Goal: Communication & Community: Answer question/provide support

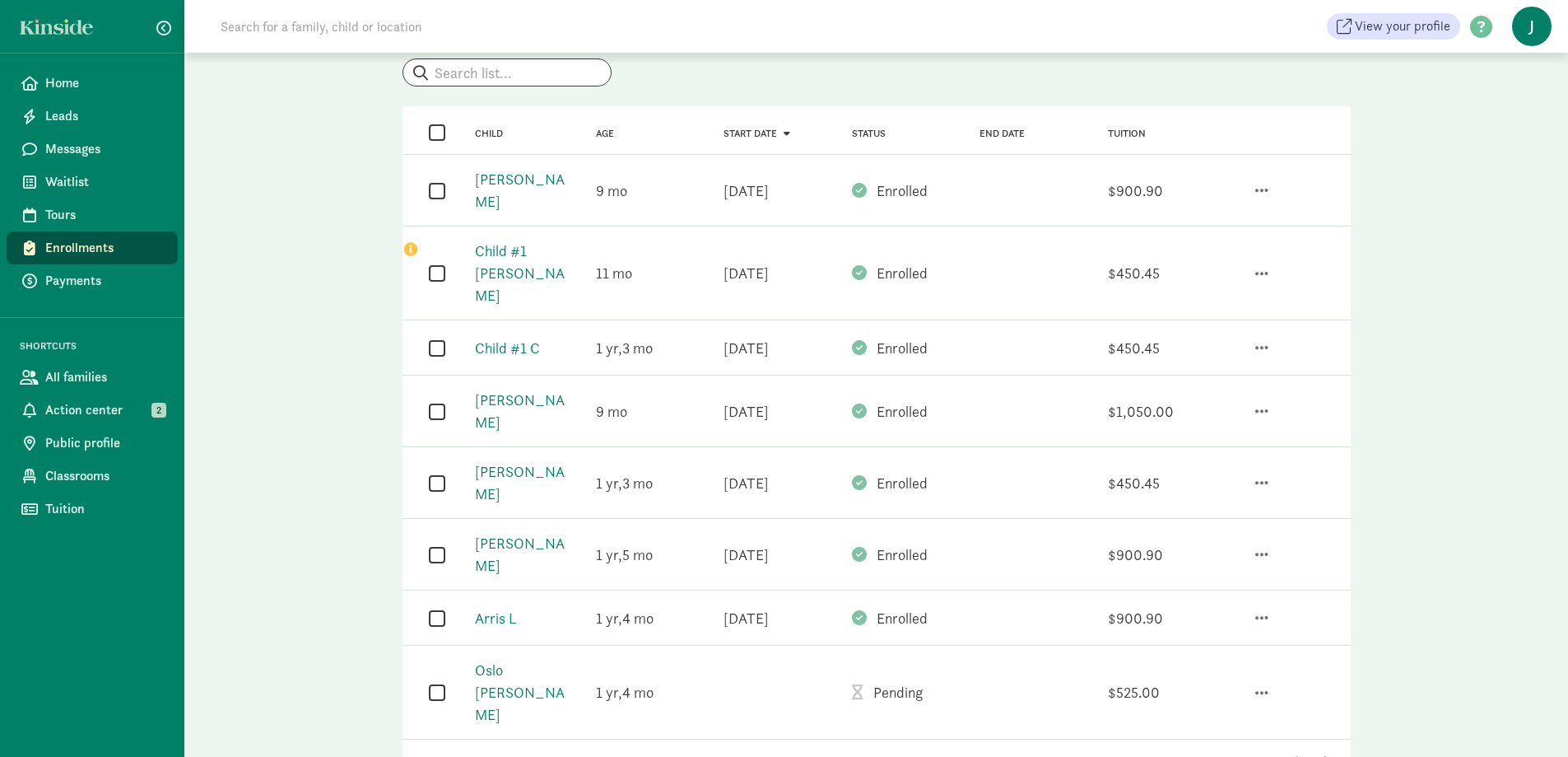
scroll to position [114, 0]
click at [112, 158] on span "Messages" at bounding box center [105, 148] width 119 height 19
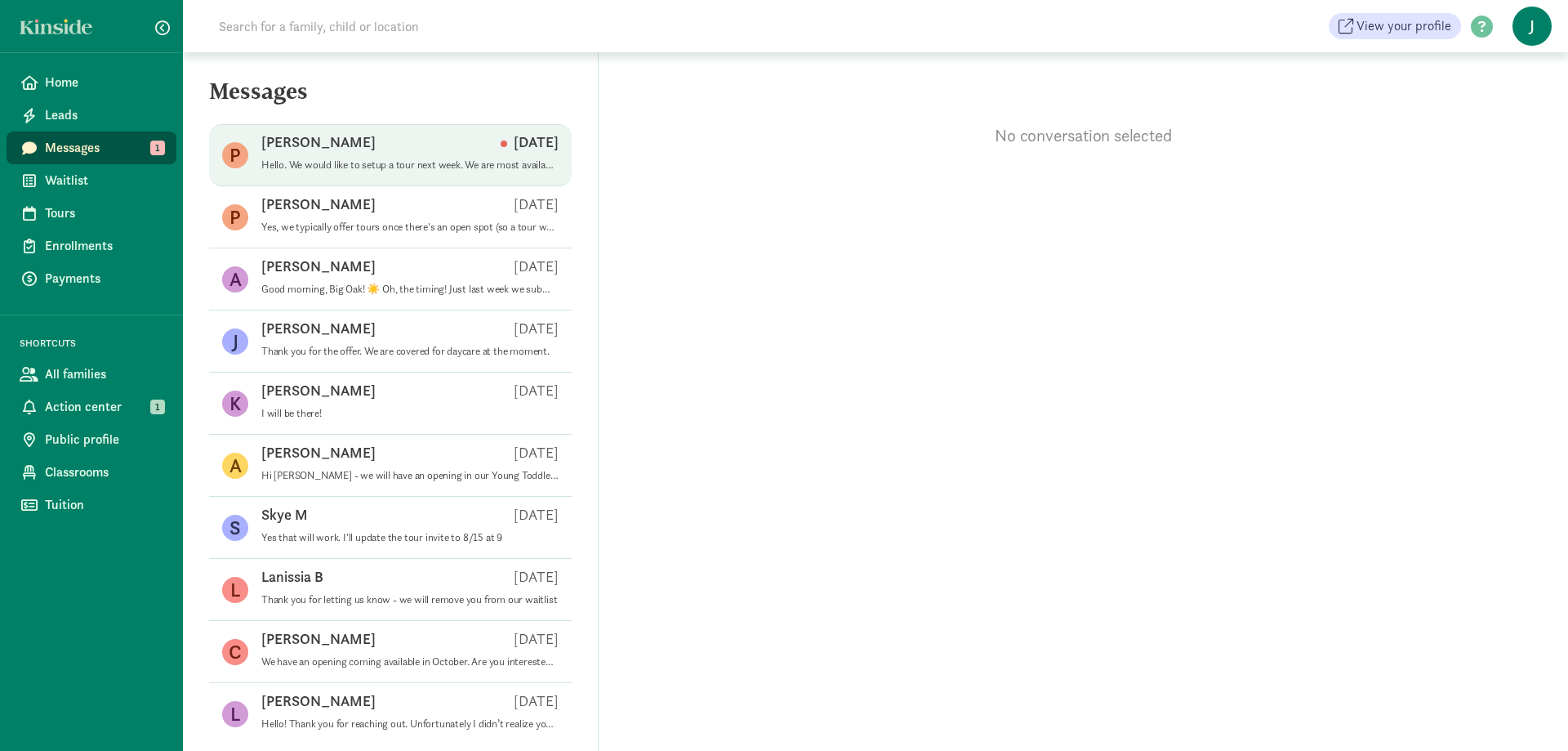
click at [409, 176] on span "[PERSON_NAME] [DATE] Hello. We would like to setup a tour next week. We are mos…" at bounding box center [410, 155] width 297 height 46
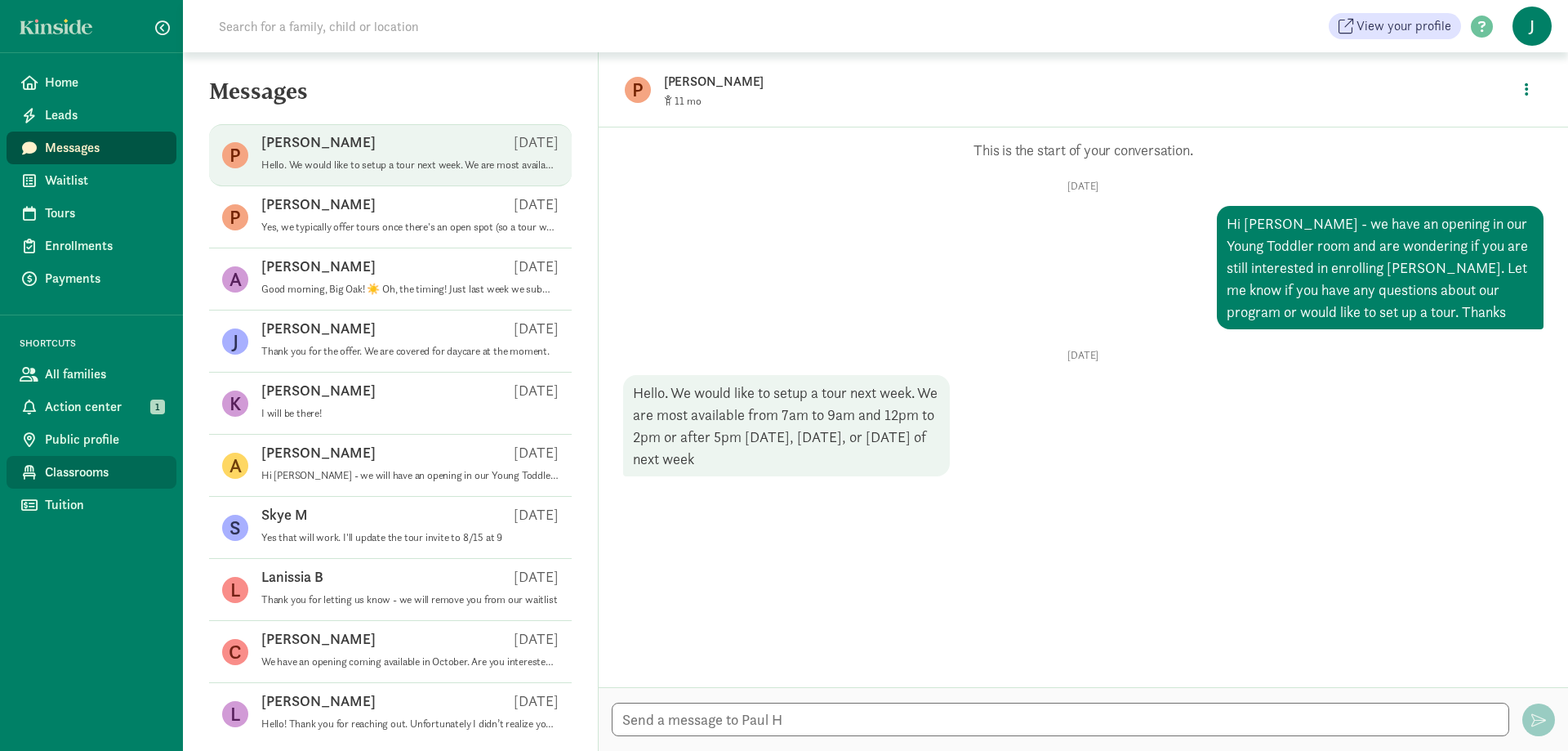
click at [115, 473] on span "Classrooms" at bounding box center [104, 472] width 118 height 19
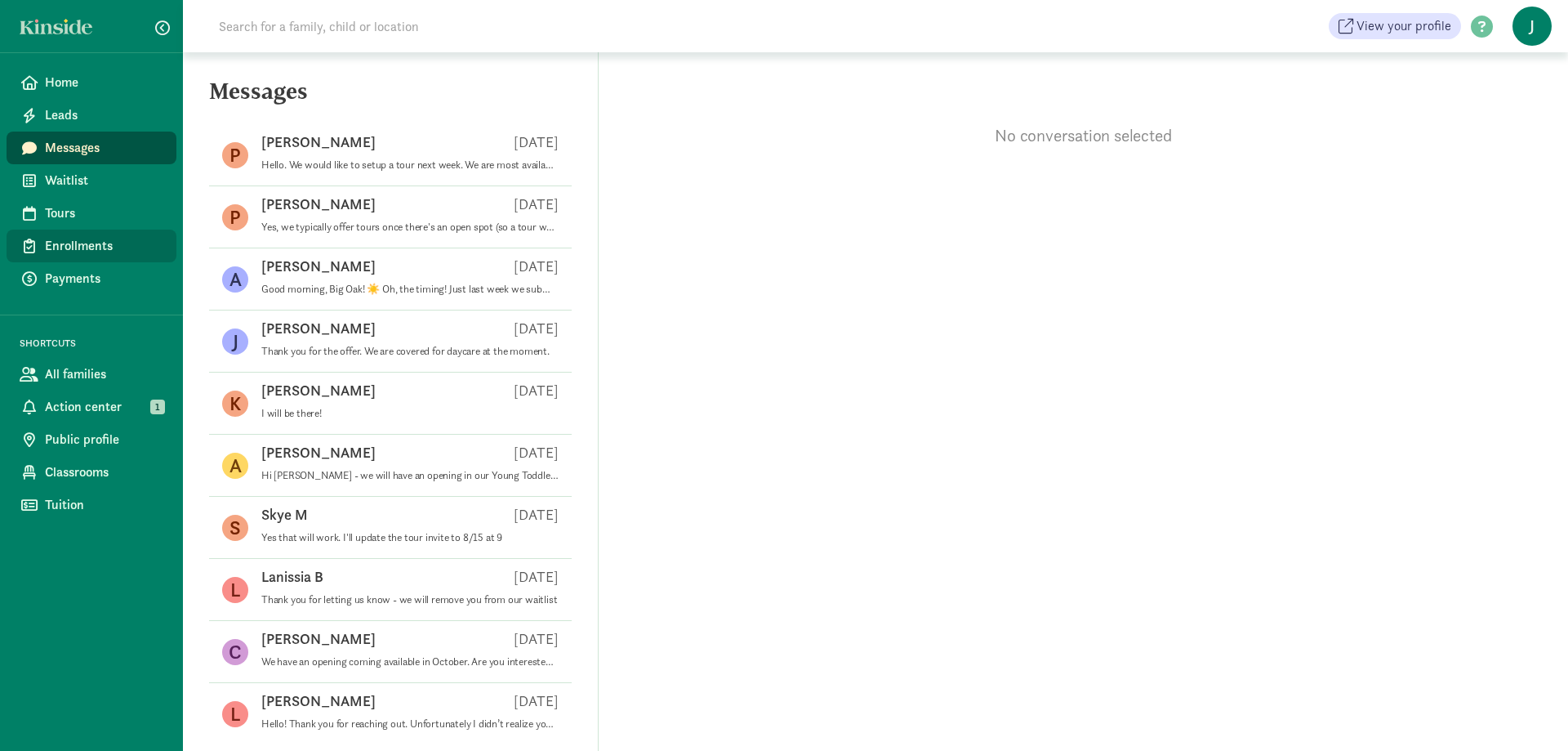
click at [113, 245] on span "Enrollments" at bounding box center [104, 245] width 118 height 19
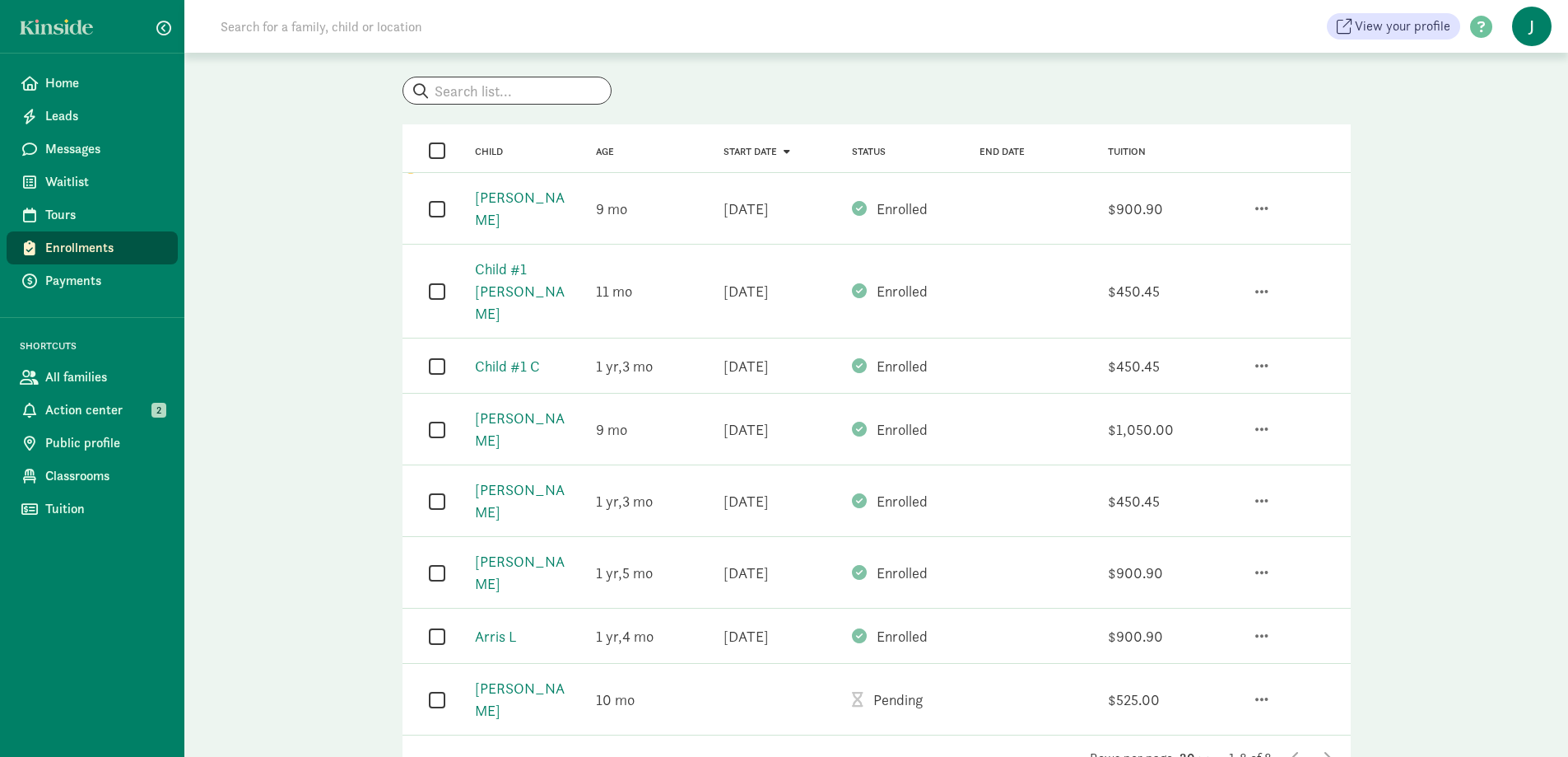
scroll to position [97, 0]
